Goal: Task Accomplishment & Management: Use online tool/utility

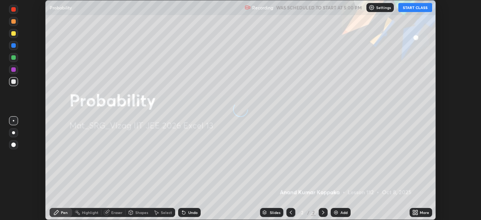
scroll to position [220, 481]
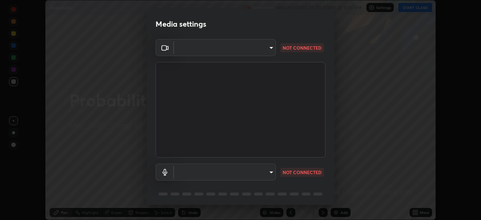
type input "3d72b97aa41d4cae0ce626b525e28faeea57e552d13b663a22363871f89977b7"
type input "9420e0a8eec55b811bef330befdaa823de0ea9ed25cc5b23e024622b689fbda2"
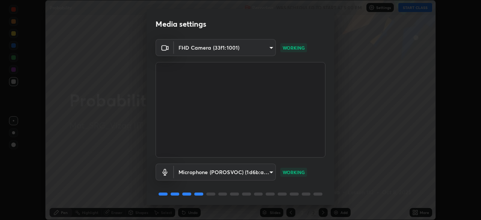
scroll to position [27, 0]
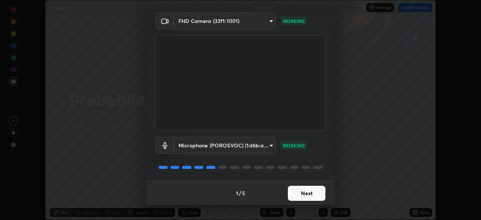
click at [304, 193] on button "Next" at bounding box center [307, 192] width 38 height 15
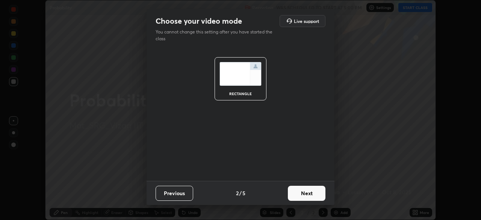
click at [311, 193] on button "Next" at bounding box center [307, 192] width 38 height 15
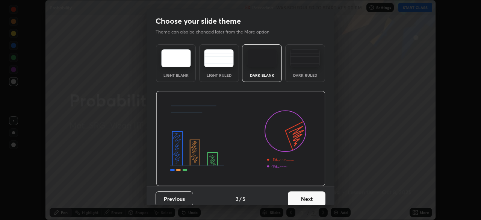
click at [311, 72] on div "Dark Ruled" at bounding box center [305, 63] width 40 height 38
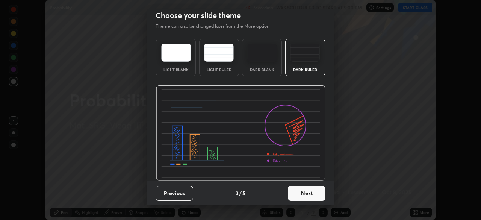
click at [309, 194] on button "Next" at bounding box center [307, 192] width 38 height 15
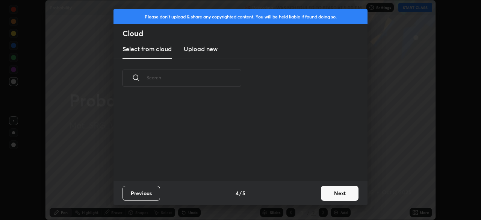
click at [330, 193] on button "Next" at bounding box center [340, 192] width 38 height 15
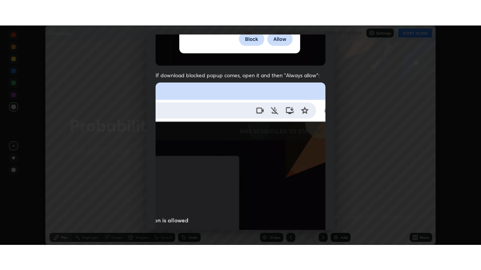
scroll to position [180, 0]
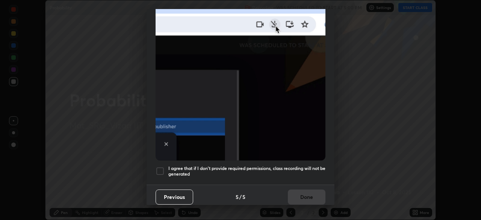
click at [302, 167] on h5 "I agree that if I don't provide required permissions, class recording will not …" at bounding box center [246, 171] width 157 height 12
click at [306, 193] on button "Done" at bounding box center [307, 196] width 38 height 15
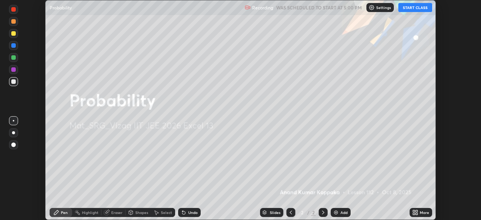
click at [415, 10] on button "START CLASS" at bounding box center [415, 7] width 34 height 9
click at [420, 212] on div "More" at bounding box center [423, 212] width 9 height 4
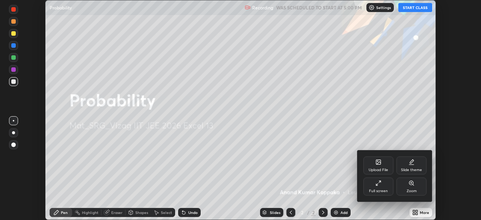
click at [378, 185] on icon at bounding box center [378, 183] width 6 height 6
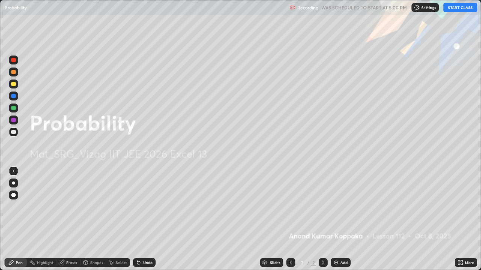
scroll to position [270, 481]
click at [342, 219] on div "Add" at bounding box center [343, 263] width 7 height 4
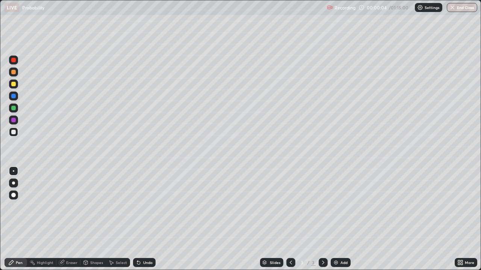
click at [14, 183] on div at bounding box center [13, 183] width 3 height 3
click at [14, 84] on div at bounding box center [13, 84] width 5 height 5
click at [149, 219] on div "Undo" at bounding box center [147, 263] width 9 height 4
click at [18, 133] on div at bounding box center [13, 132] width 9 height 9
click at [143, 219] on div "Undo" at bounding box center [147, 263] width 9 height 4
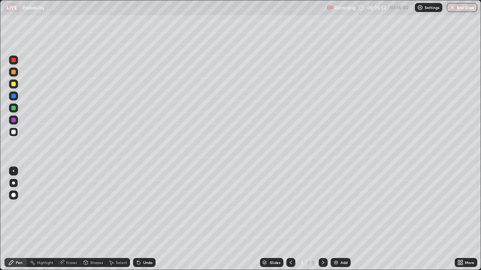
click at [143, 219] on div "Undo" at bounding box center [147, 263] width 9 height 4
click at [148, 219] on div "Undo" at bounding box center [147, 263] width 9 height 4
click at [14, 84] on div at bounding box center [13, 84] width 5 height 5
click at [147, 219] on div "Undo" at bounding box center [147, 263] width 9 height 4
click at [143, 219] on div "Undo" at bounding box center [147, 263] width 9 height 4
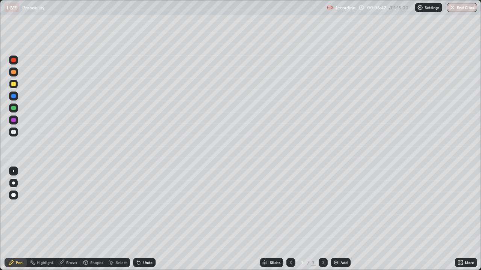
click at [17, 134] on div at bounding box center [13, 132] width 9 height 9
click at [148, 219] on div "Undo" at bounding box center [147, 263] width 9 height 4
click at [143, 219] on div "Undo" at bounding box center [147, 263] width 9 height 4
click at [142, 219] on div "Undo" at bounding box center [144, 262] width 23 height 9
click at [145, 219] on div "Undo" at bounding box center [147, 263] width 9 height 4
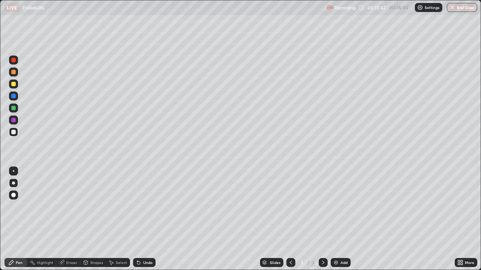
click at [143, 219] on div "Undo" at bounding box center [144, 262] width 23 height 9
click at [146, 219] on div "Undo" at bounding box center [147, 263] width 9 height 4
click at [341, 219] on div "Add" at bounding box center [340, 262] width 20 height 9
click at [14, 83] on div at bounding box center [13, 84] width 5 height 5
click at [14, 130] on div at bounding box center [13, 132] width 5 height 5
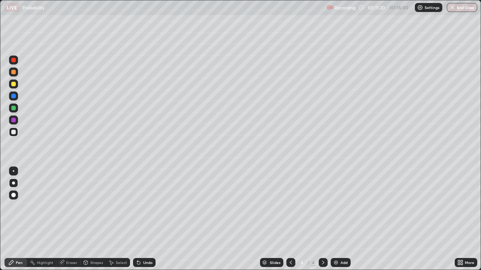
click at [14, 83] on div at bounding box center [13, 84] width 5 height 5
click at [14, 109] on div at bounding box center [13, 108] width 5 height 5
click at [14, 132] on div at bounding box center [13, 132] width 5 height 5
click at [15, 109] on div at bounding box center [13, 108] width 5 height 5
click at [14, 120] on div at bounding box center [13, 120] width 5 height 5
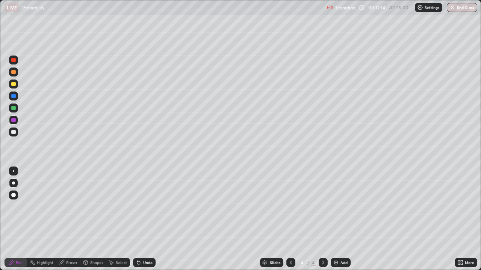
click at [14, 70] on div at bounding box center [13, 72] width 5 height 5
click at [14, 61] on div at bounding box center [13, 60] width 5 height 5
click at [16, 134] on div at bounding box center [13, 132] width 9 height 9
click at [16, 86] on div at bounding box center [13, 84] width 9 height 9
click at [16, 136] on div at bounding box center [13, 132] width 9 height 9
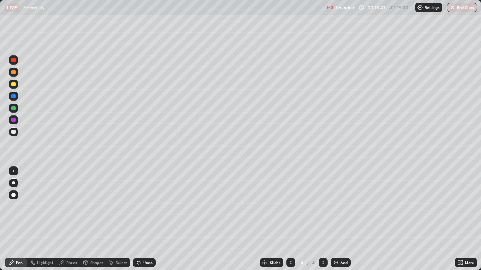
click at [144, 219] on div "Undo" at bounding box center [147, 263] width 9 height 4
click at [149, 219] on div "Undo" at bounding box center [147, 263] width 9 height 4
click at [154, 219] on div "Undo" at bounding box center [144, 262] width 23 height 9
click at [153, 219] on div "Undo" at bounding box center [144, 262] width 23 height 9
click at [15, 85] on div at bounding box center [13, 84] width 5 height 5
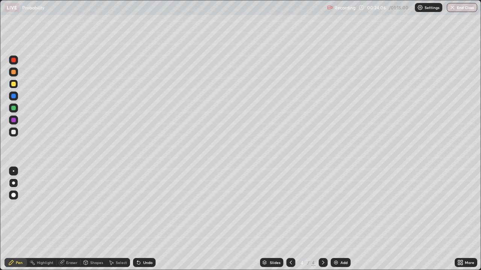
click at [149, 219] on div "Undo" at bounding box center [147, 263] width 9 height 4
click at [147, 219] on div "Undo" at bounding box center [147, 263] width 9 height 4
click at [148, 219] on div "Undo" at bounding box center [147, 263] width 9 height 4
click at [14, 134] on div at bounding box center [13, 132] width 5 height 5
click at [14, 84] on div at bounding box center [13, 84] width 5 height 5
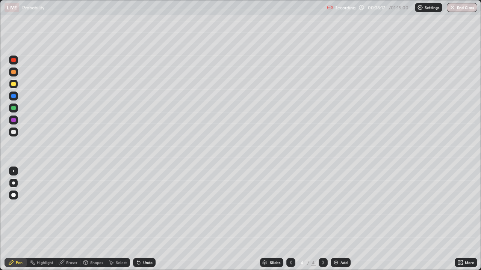
click at [337, 219] on img at bounding box center [336, 263] width 6 height 6
click at [292, 219] on icon at bounding box center [291, 263] width 6 height 6
click at [322, 219] on icon at bounding box center [323, 263] width 6 height 6
click at [17, 134] on div at bounding box center [13, 132] width 9 height 9
click at [150, 219] on div "Undo" at bounding box center [144, 262] width 23 height 9
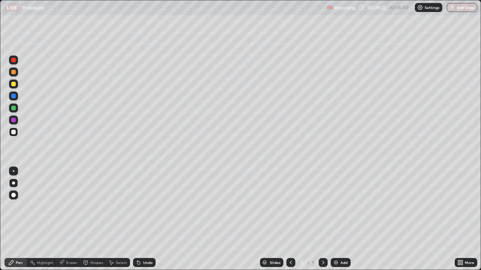
click at [71, 219] on div "Eraser" at bounding box center [71, 263] width 11 height 4
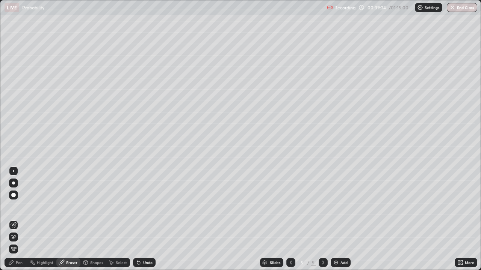
click at [19, 219] on div "Pen" at bounding box center [19, 263] width 7 height 4
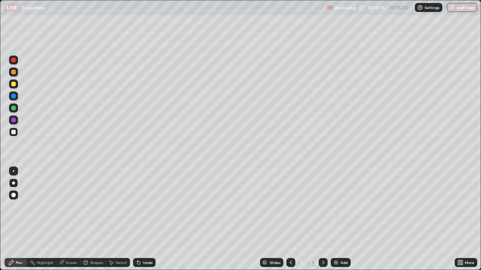
click at [344, 219] on div "Add" at bounding box center [343, 263] width 7 height 4
click at [17, 84] on div at bounding box center [13, 84] width 9 height 9
click at [69, 219] on div "Eraser" at bounding box center [71, 263] width 11 height 4
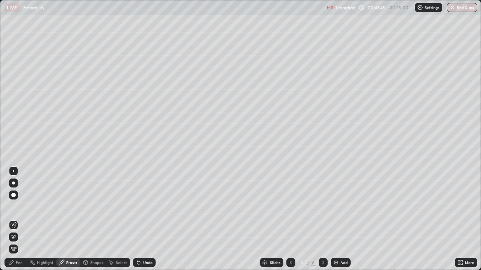
click at [18, 219] on div "Pen" at bounding box center [19, 263] width 7 height 4
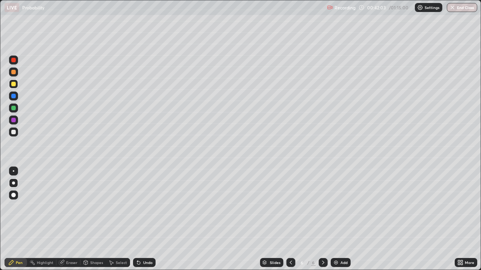
click at [14, 109] on div at bounding box center [13, 108] width 5 height 5
click at [14, 133] on div at bounding box center [13, 132] width 5 height 5
click at [14, 109] on div at bounding box center [13, 108] width 5 height 5
click at [13, 132] on div at bounding box center [13, 132] width 5 height 5
click at [15, 111] on div at bounding box center [13, 108] width 9 height 9
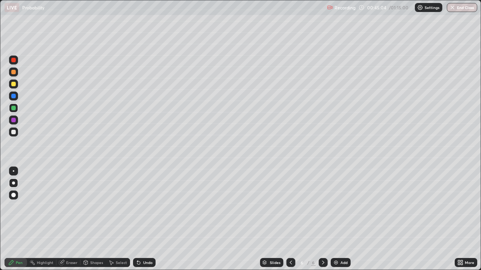
click at [13, 132] on div at bounding box center [13, 132] width 5 height 5
click at [14, 85] on div at bounding box center [13, 84] width 5 height 5
click at [14, 136] on div at bounding box center [13, 132] width 9 height 9
click at [13, 109] on div at bounding box center [13, 108] width 5 height 5
click at [14, 86] on div at bounding box center [13, 84] width 5 height 5
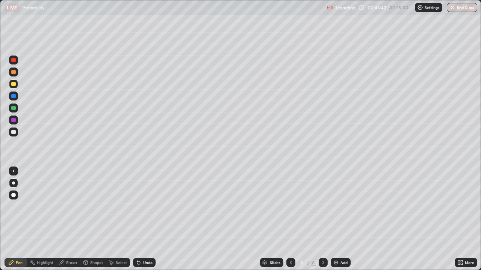
click at [17, 134] on div at bounding box center [13, 132] width 9 height 9
click at [14, 109] on div at bounding box center [13, 108] width 5 height 5
click at [17, 135] on div at bounding box center [13, 132] width 9 height 9
click at [343, 219] on div "Add" at bounding box center [343, 263] width 7 height 4
click at [14, 108] on div at bounding box center [13, 108] width 5 height 5
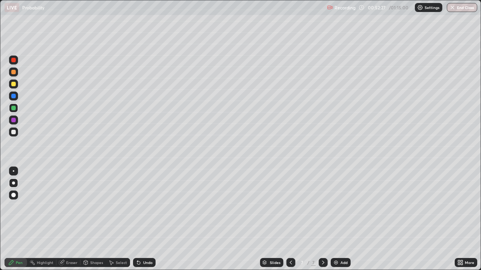
click at [148, 219] on div "Undo" at bounding box center [147, 263] width 9 height 4
click at [14, 119] on div at bounding box center [13, 120] width 5 height 5
click at [15, 133] on div at bounding box center [13, 132] width 5 height 5
click at [289, 219] on icon at bounding box center [291, 263] width 6 height 6
click at [323, 219] on icon at bounding box center [323, 263] width 6 height 6
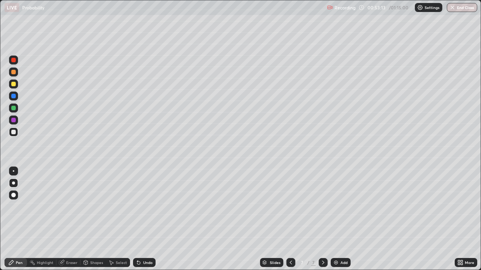
click at [14, 121] on div at bounding box center [13, 120] width 5 height 5
click at [14, 84] on div at bounding box center [13, 84] width 5 height 5
click at [74, 219] on div "Eraser" at bounding box center [71, 263] width 11 height 4
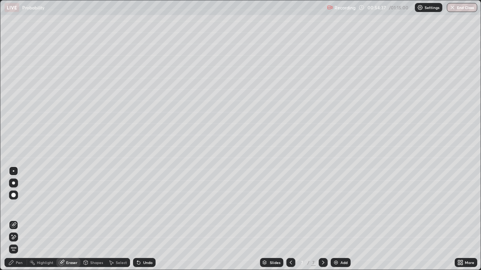
click at [16, 219] on div "Pen" at bounding box center [16, 262] width 23 height 9
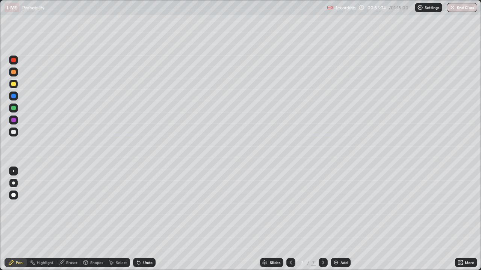
click at [69, 219] on div "Eraser" at bounding box center [71, 263] width 11 height 4
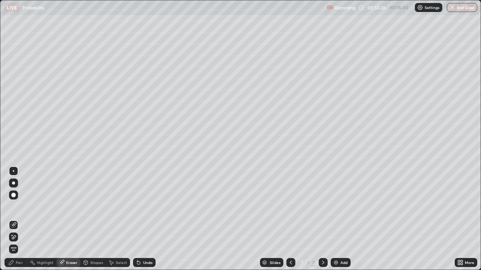
click at [19, 219] on div "Pen" at bounding box center [19, 263] width 7 height 4
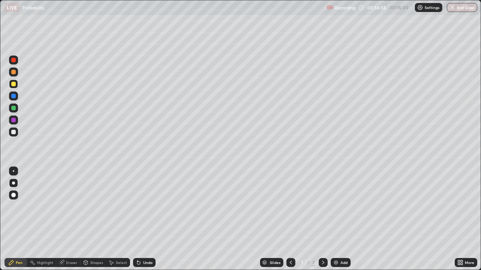
click at [68, 219] on div "Eraser" at bounding box center [71, 263] width 11 height 4
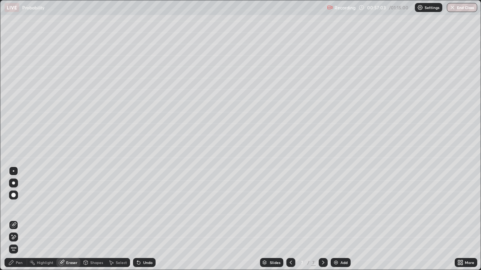
click at [17, 219] on div "Pen" at bounding box center [19, 263] width 7 height 4
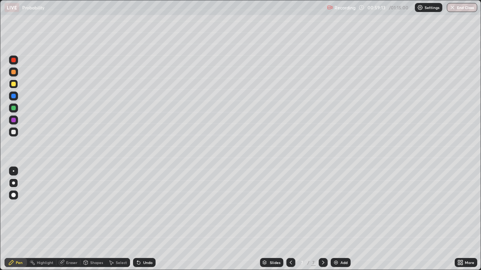
click at [16, 133] on div at bounding box center [13, 132] width 9 height 9
click at [74, 219] on div "Eraser" at bounding box center [71, 263] width 11 height 4
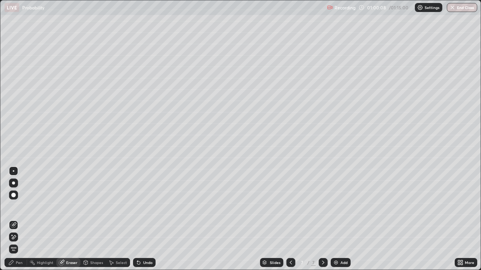
click at [22, 219] on div "Pen" at bounding box center [19, 263] width 7 height 4
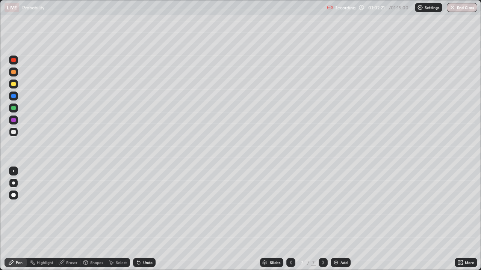
click at [342, 219] on div "Add" at bounding box center [343, 263] width 7 height 4
click at [15, 84] on div at bounding box center [13, 84] width 5 height 5
click at [143, 219] on div "Undo" at bounding box center [147, 263] width 9 height 4
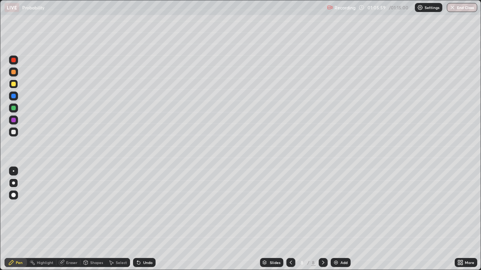
click at [18, 136] on div at bounding box center [13, 132] width 9 height 12
click at [460, 8] on button "End Class" at bounding box center [462, 7] width 30 height 9
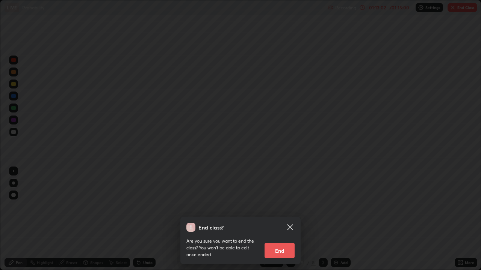
click at [281, 219] on button "End" at bounding box center [279, 250] width 30 height 15
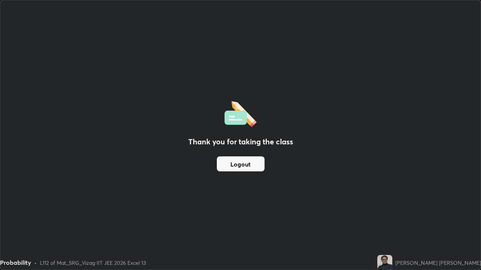
click at [260, 165] on button "Logout" at bounding box center [241, 164] width 48 height 15
